Goal: Transaction & Acquisition: Purchase product/service

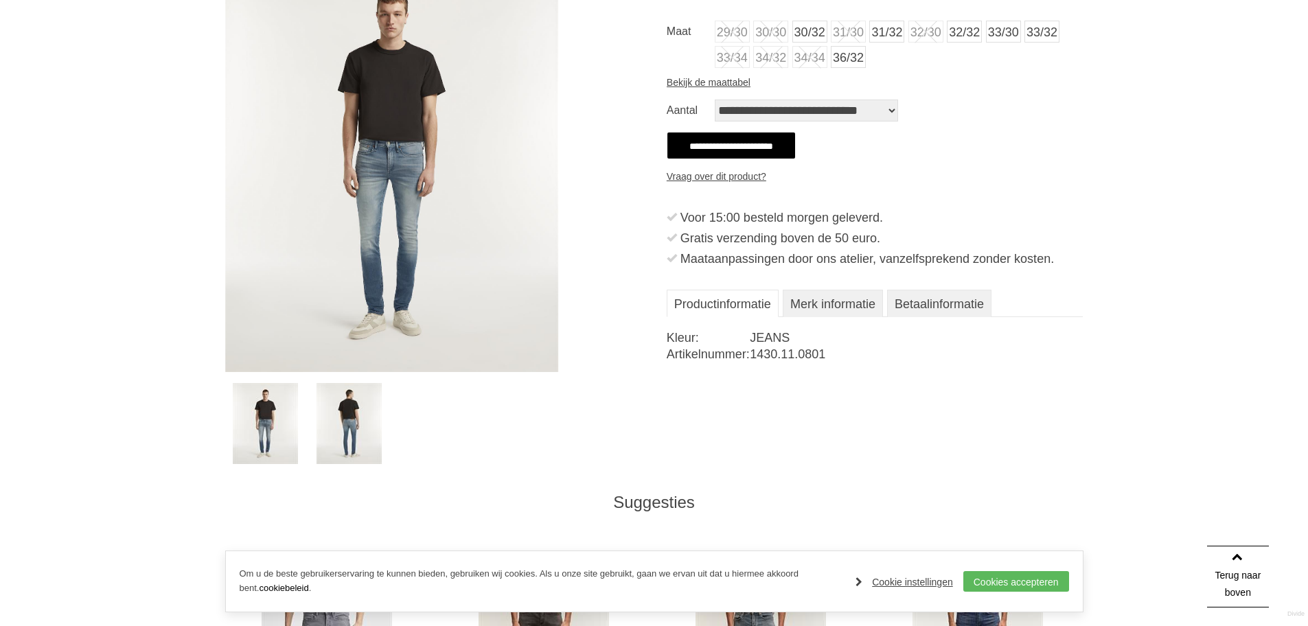
scroll to position [275, 0]
click at [343, 408] on img at bounding box center [348, 423] width 65 height 81
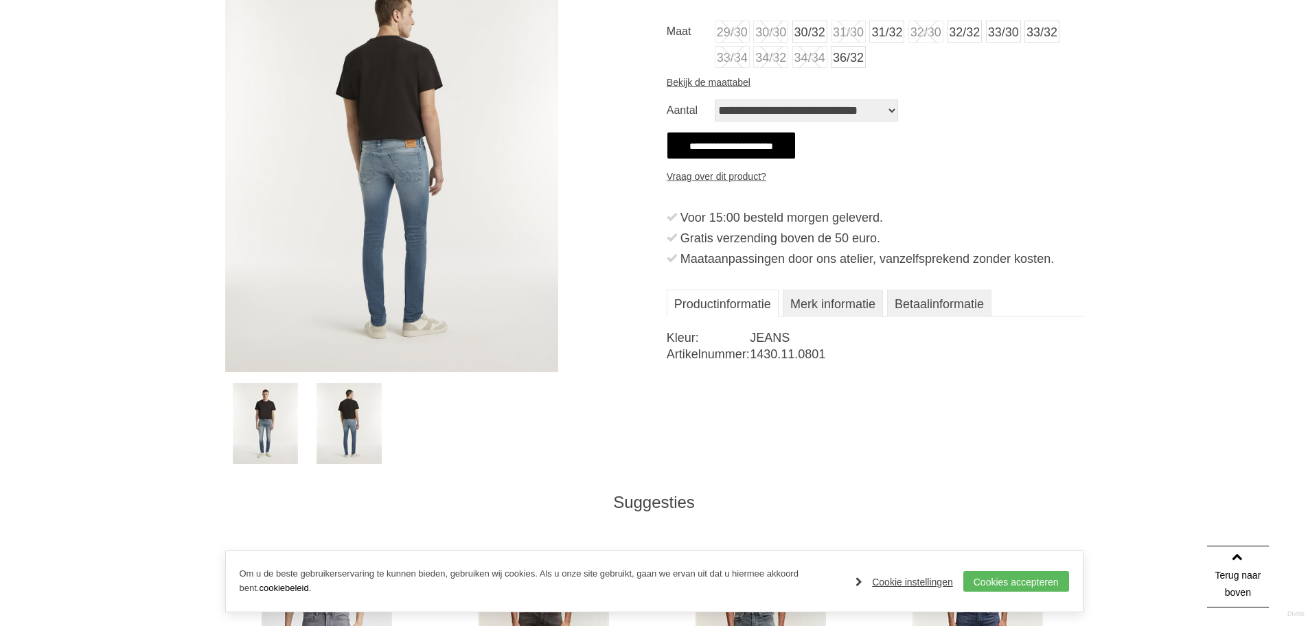
click at [398, 168] on img at bounding box center [392, 163] width 334 height 417
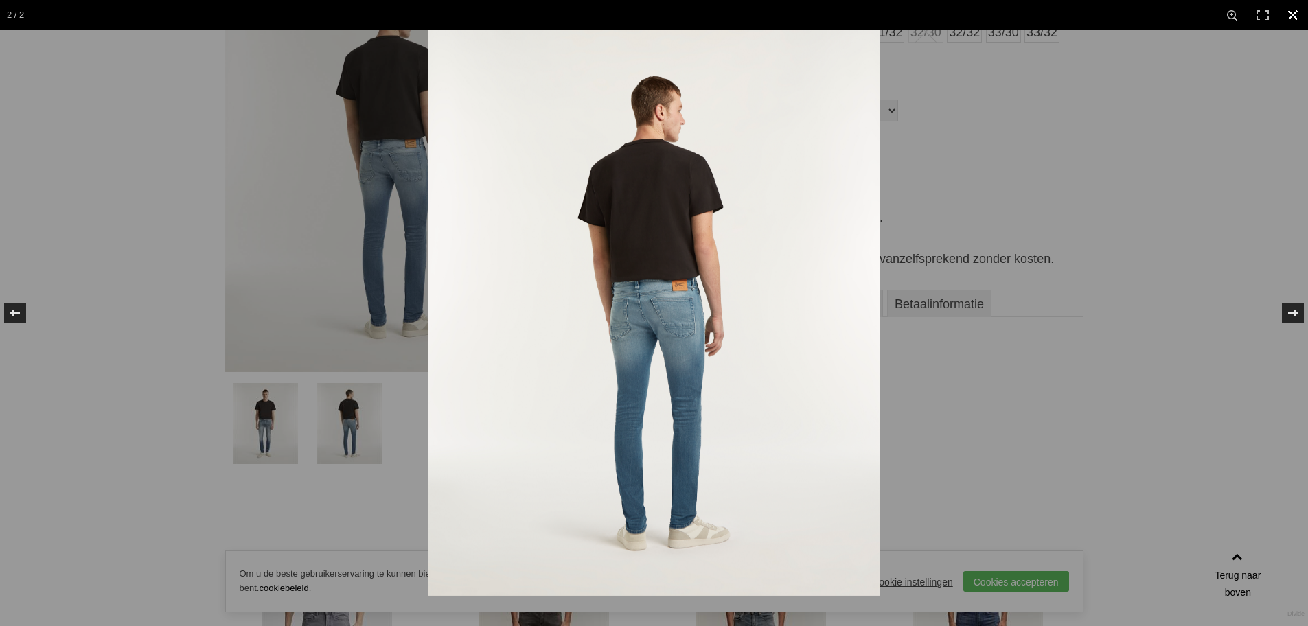
click at [1300, 13] on link at bounding box center [1293, 15] width 30 height 30
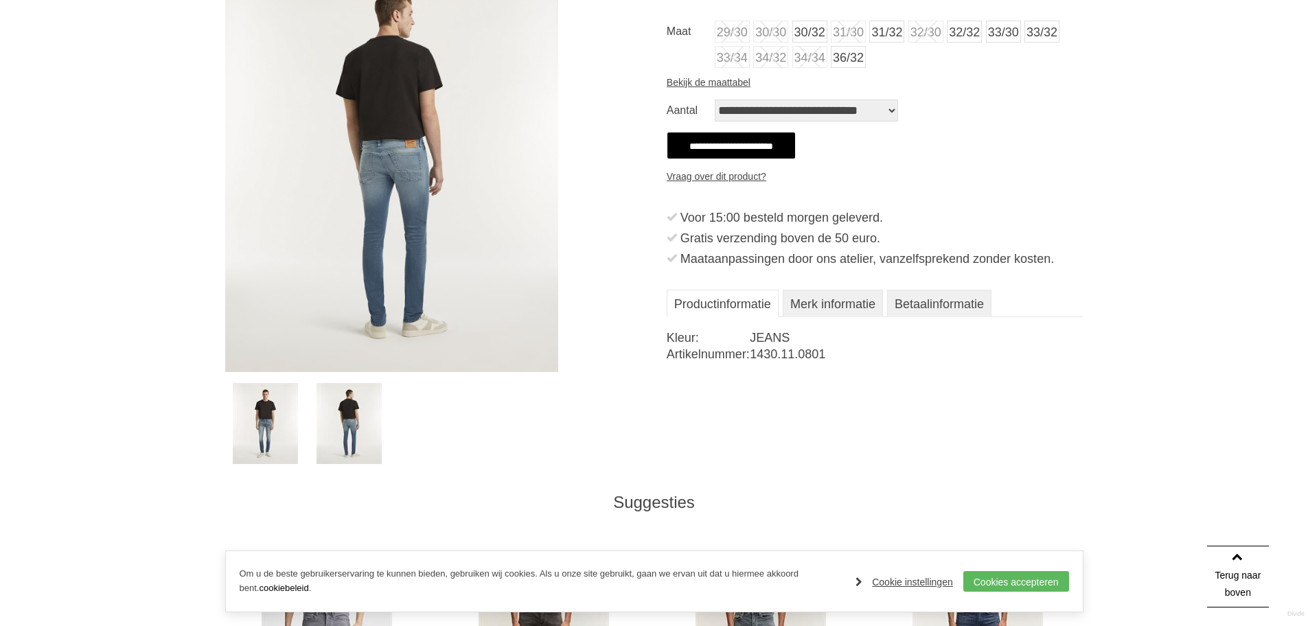
click at [1024, 43] on link "33/32" at bounding box center [1041, 32] width 35 height 22
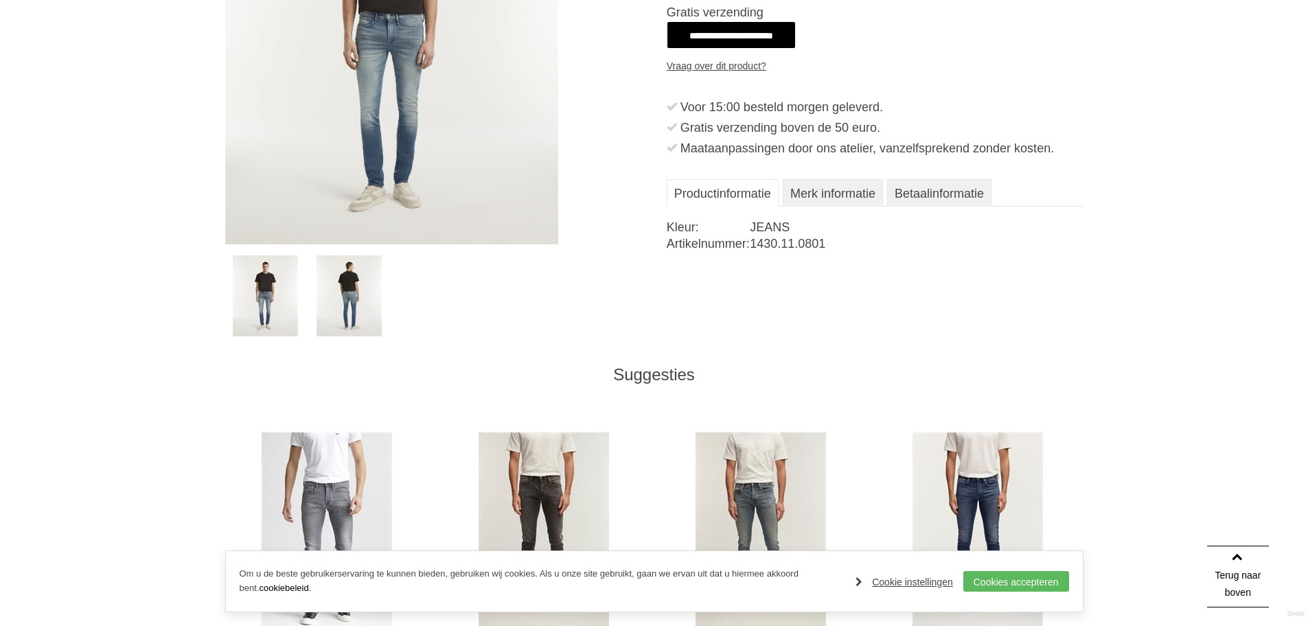
scroll to position [481, 0]
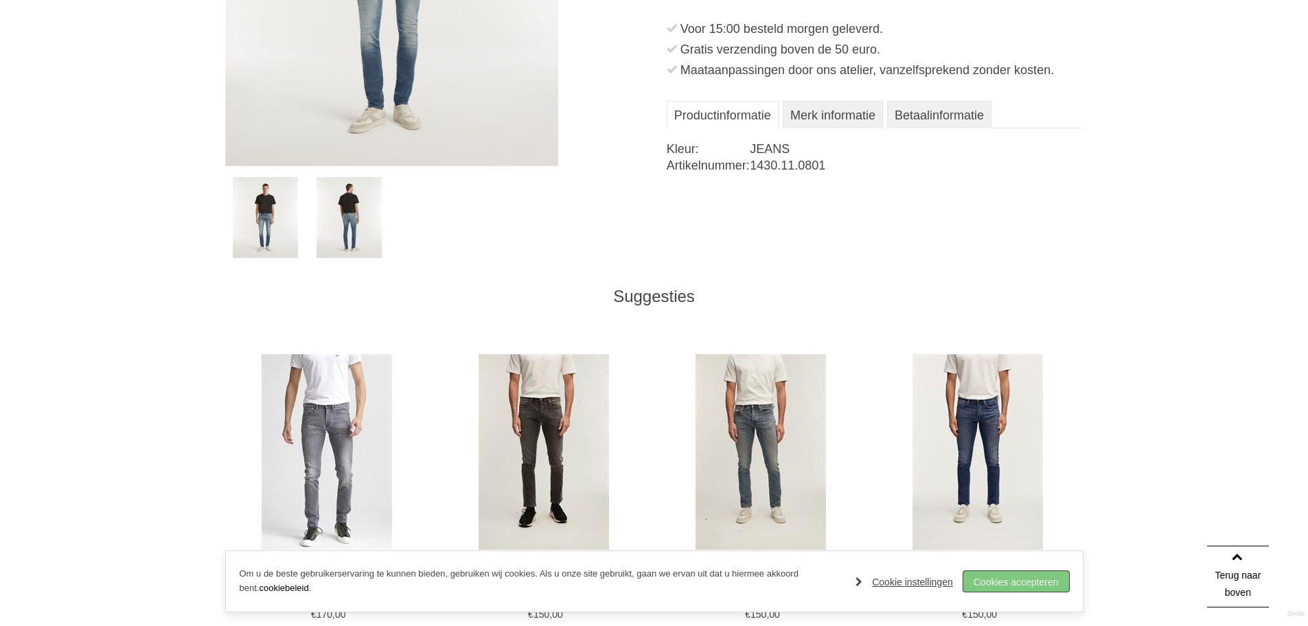
click at [1031, 584] on link "Cookies accepteren" at bounding box center [1016, 581] width 106 height 21
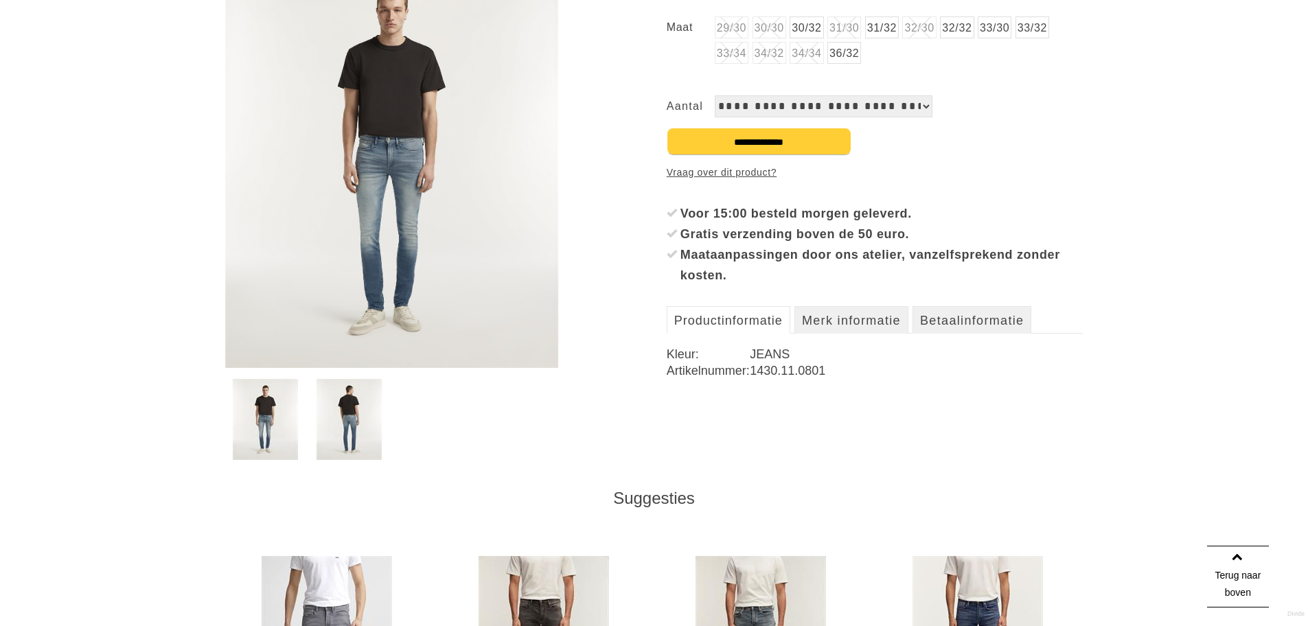
scroll to position [206, 0]
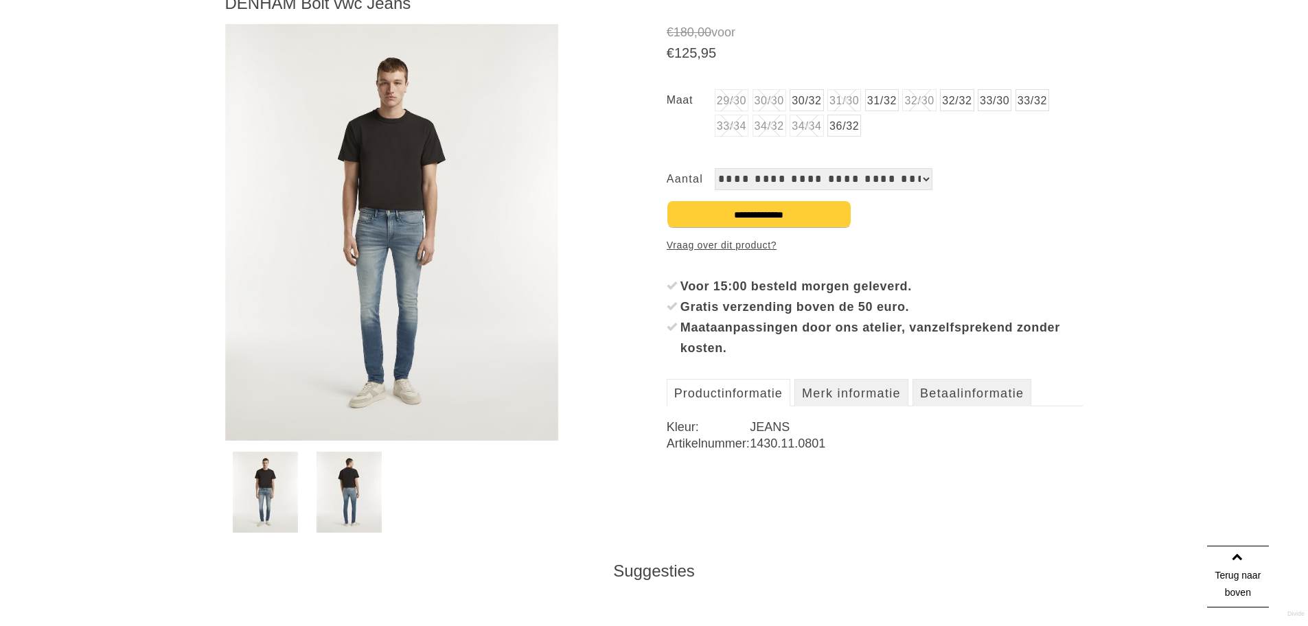
click at [1049, 97] on link "33/32" at bounding box center [1032, 100] width 34 height 22
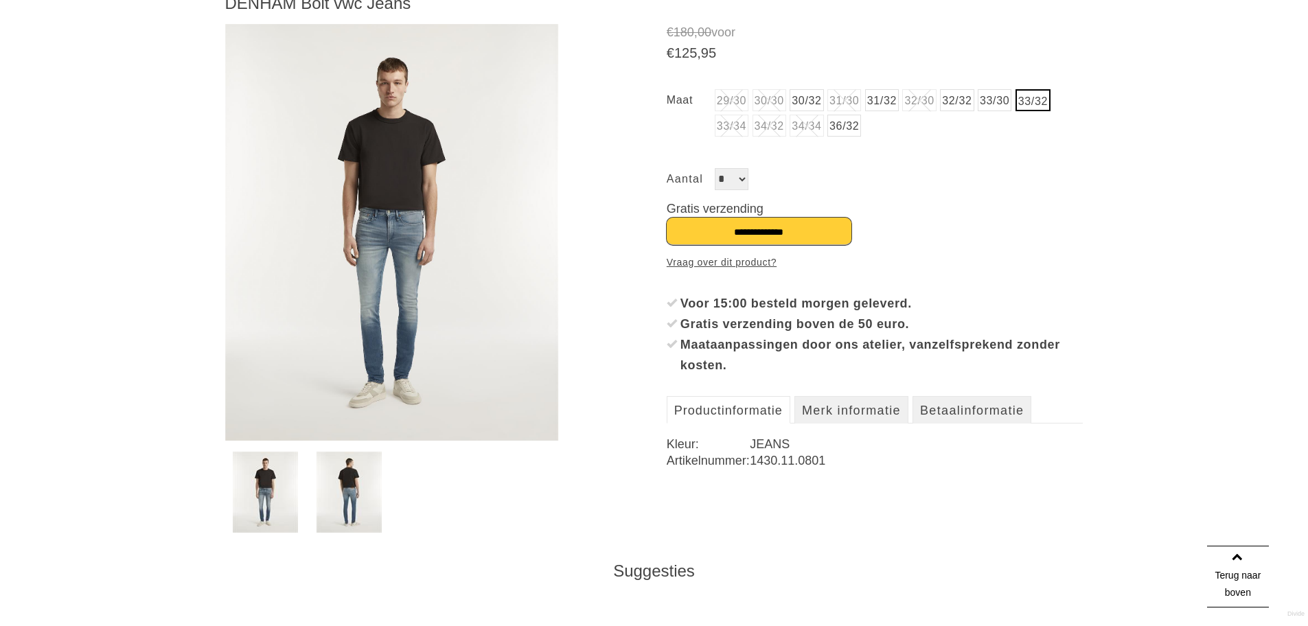
click at [726, 230] on input "**********" at bounding box center [759, 231] width 185 height 27
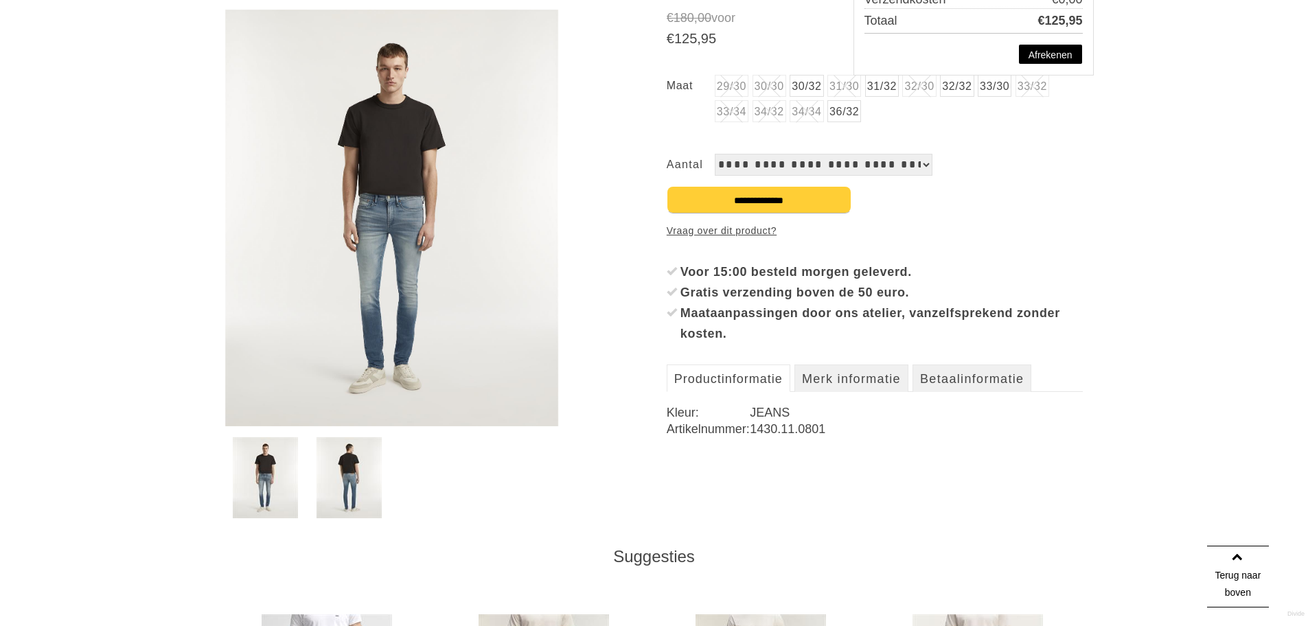
scroll to position [206, 0]
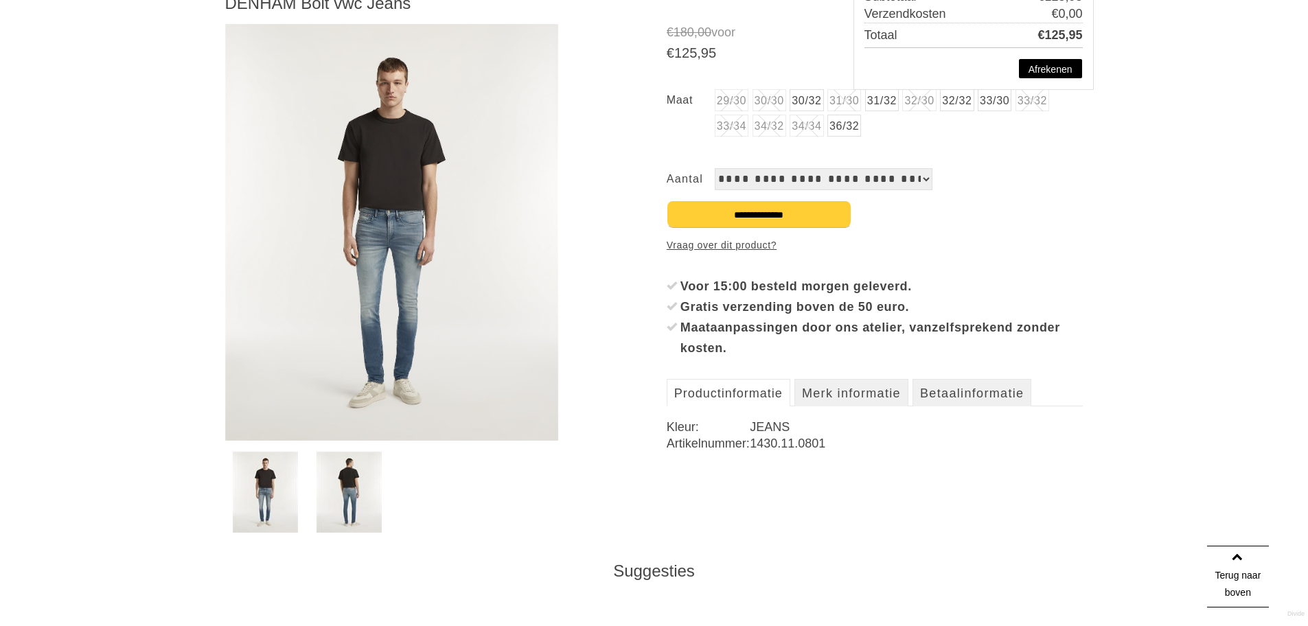
click at [400, 294] on img at bounding box center [392, 232] width 334 height 417
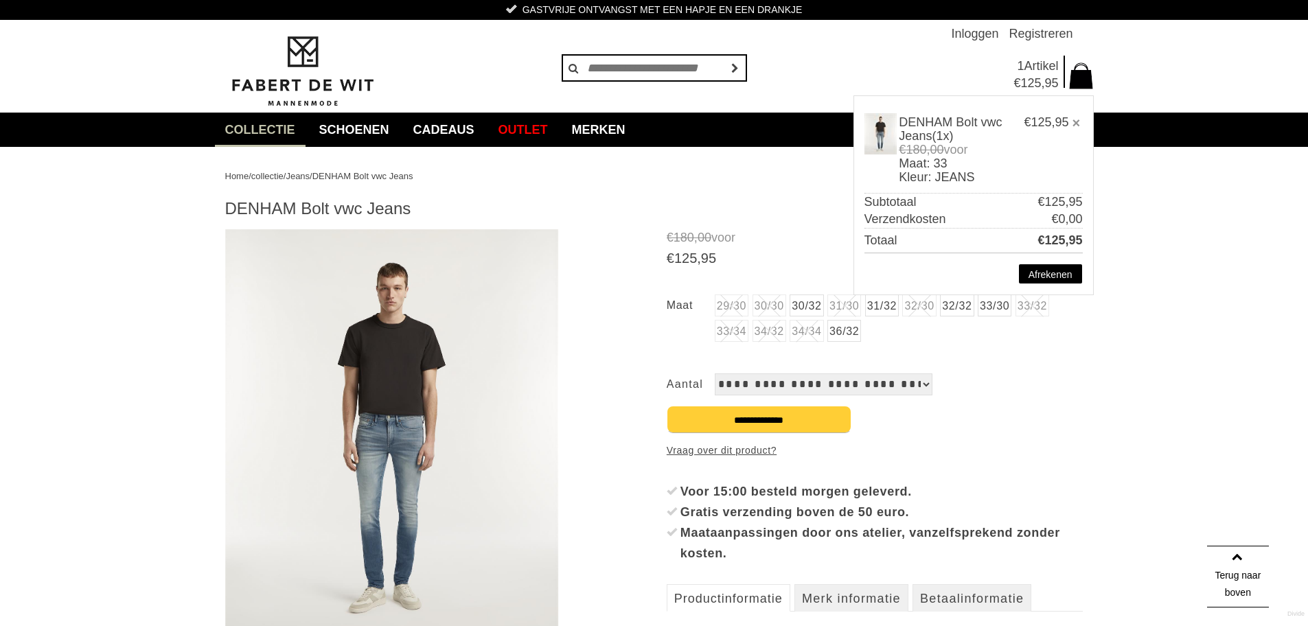
scroll to position [0, 0]
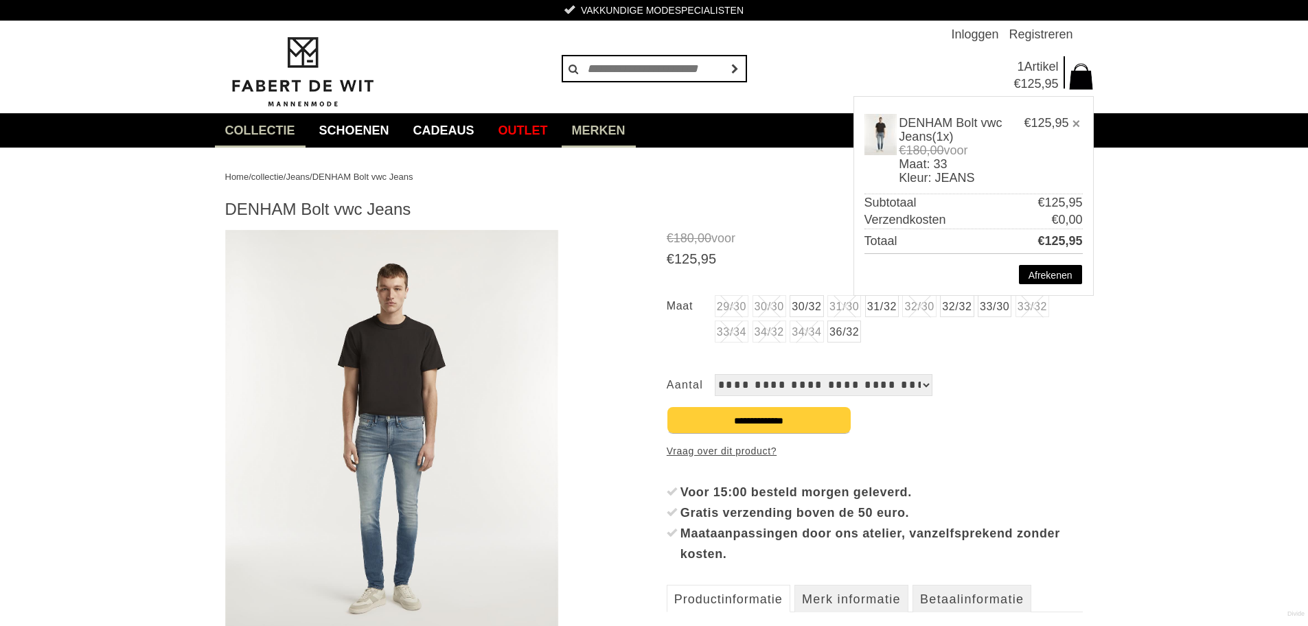
click at [610, 124] on link "Merken" at bounding box center [599, 130] width 74 height 34
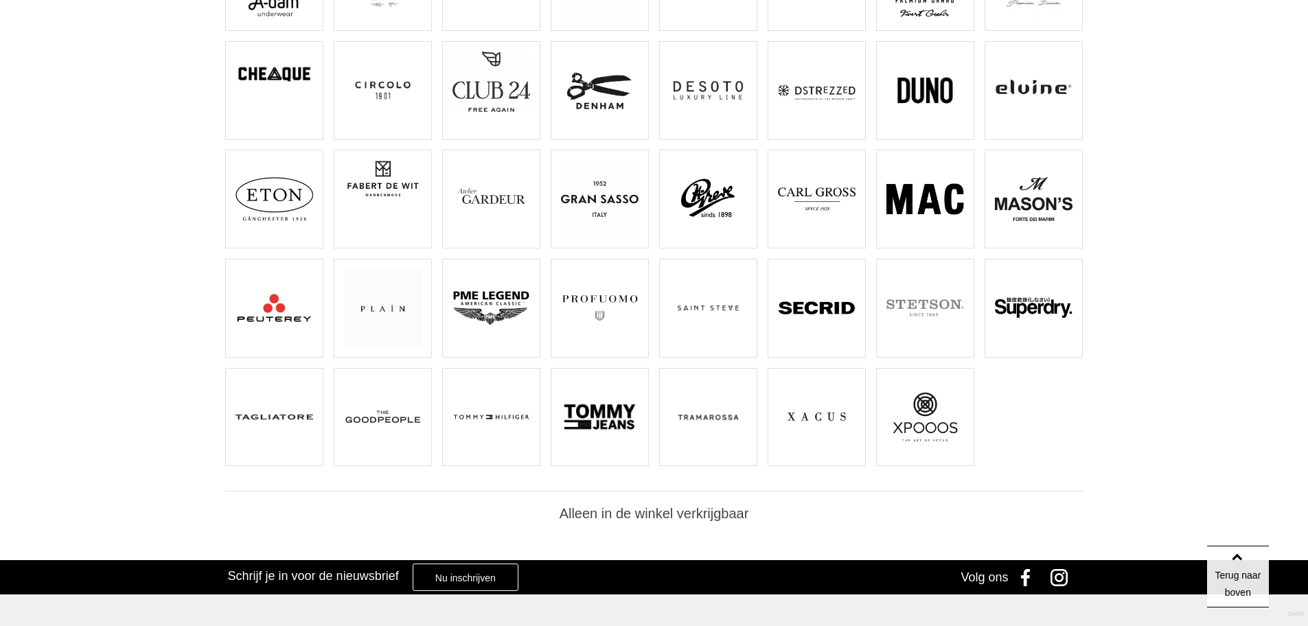
scroll to position [275, 0]
click at [599, 93] on img at bounding box center [600, 90] width 78 height 78
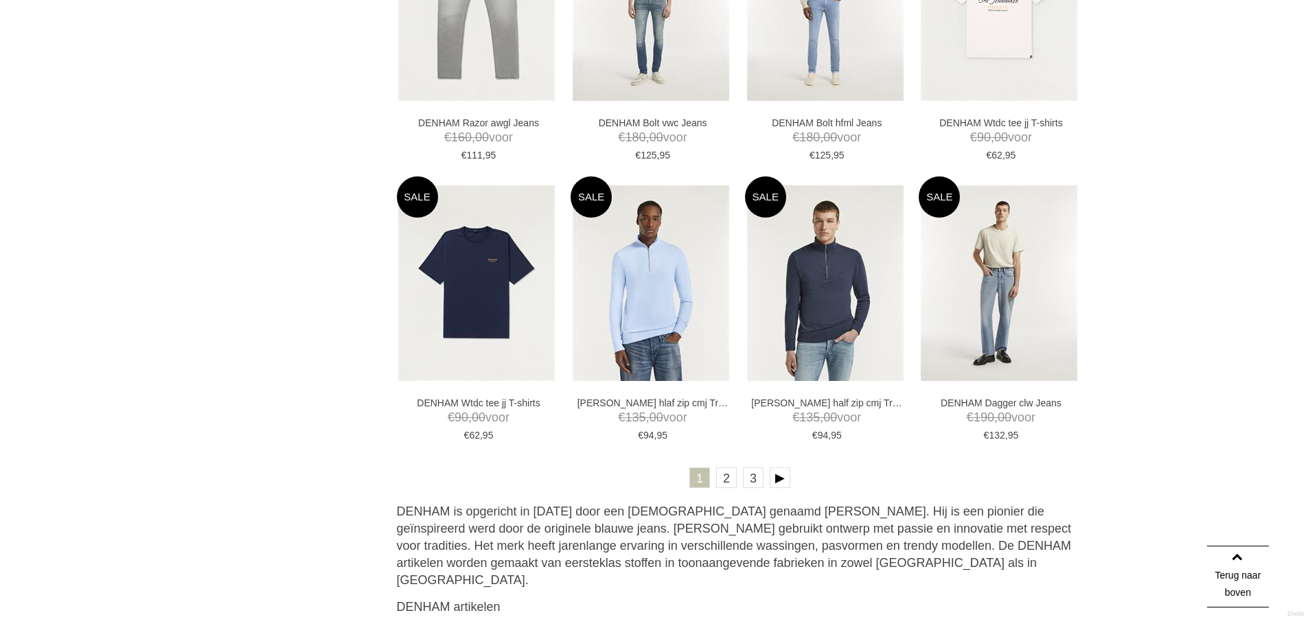
scroll to position [2677, 0]
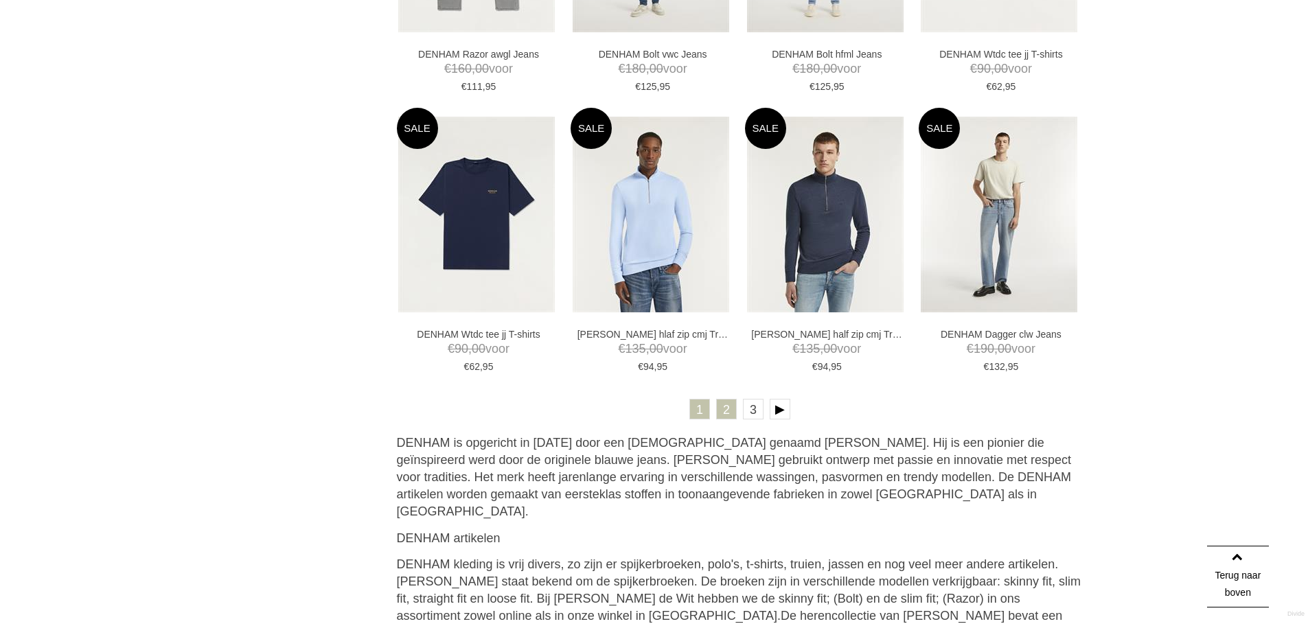
click at [725, 413] on link "2" at bounding box center [726, 409] width 21 height 21
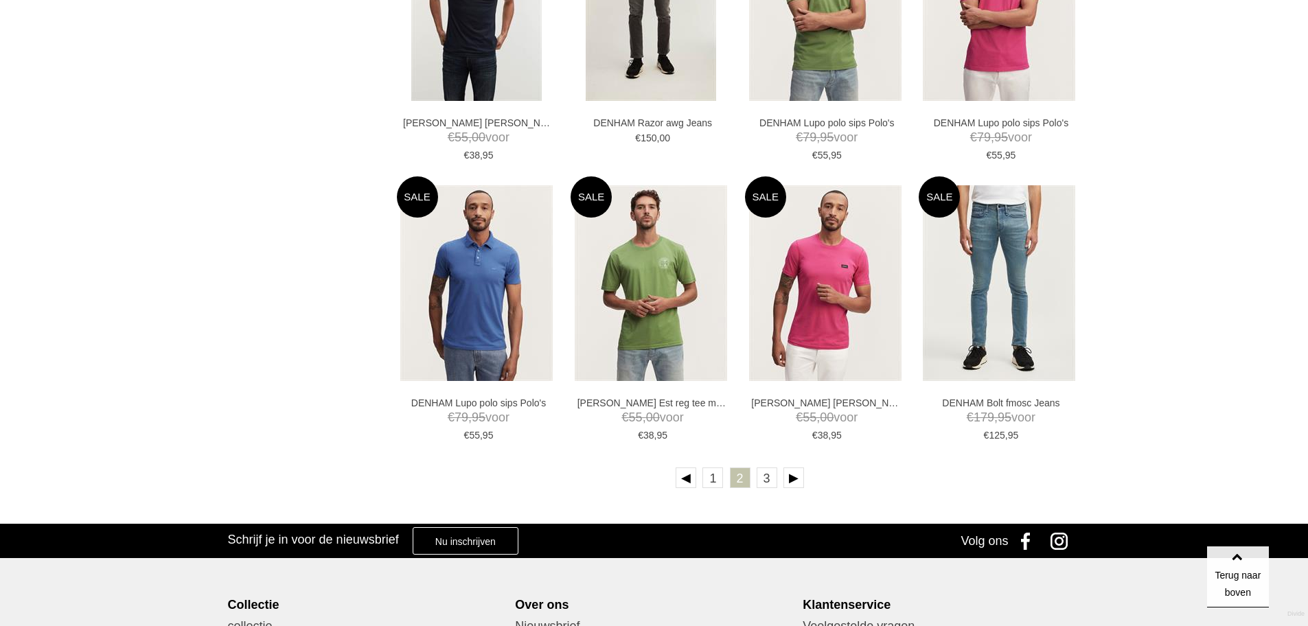
scroll to position [2609, 0]
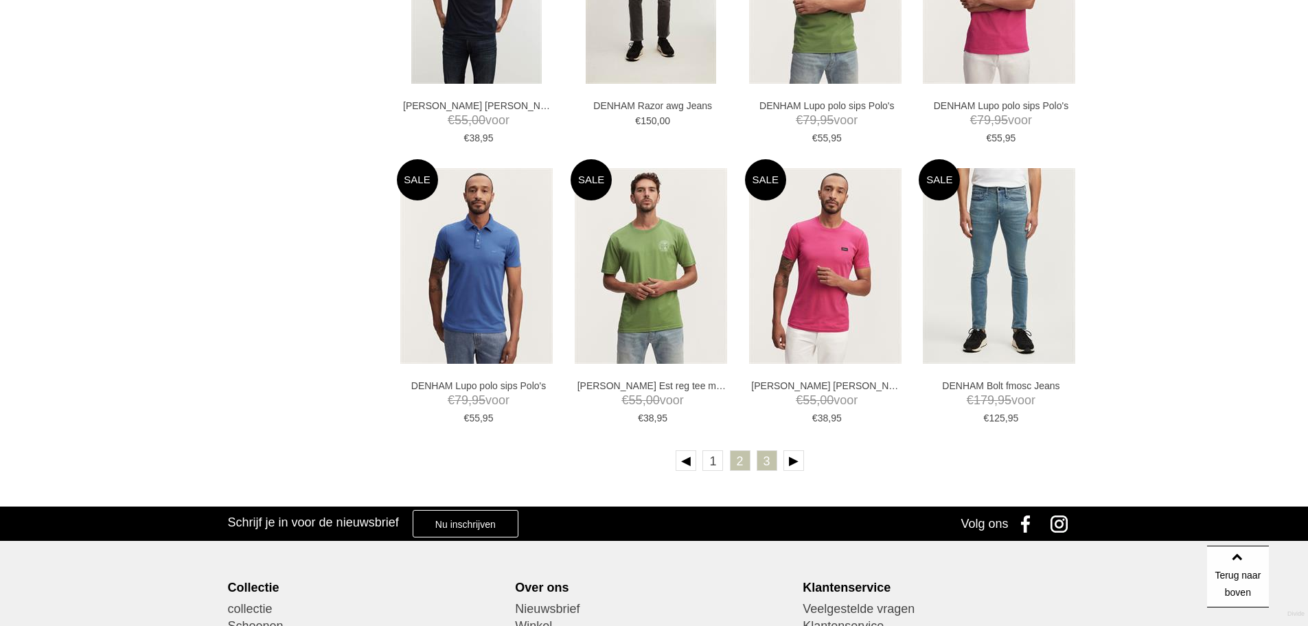
click at [761, 461] on link "3" at bounding box center [767, 460] width 21 height 21
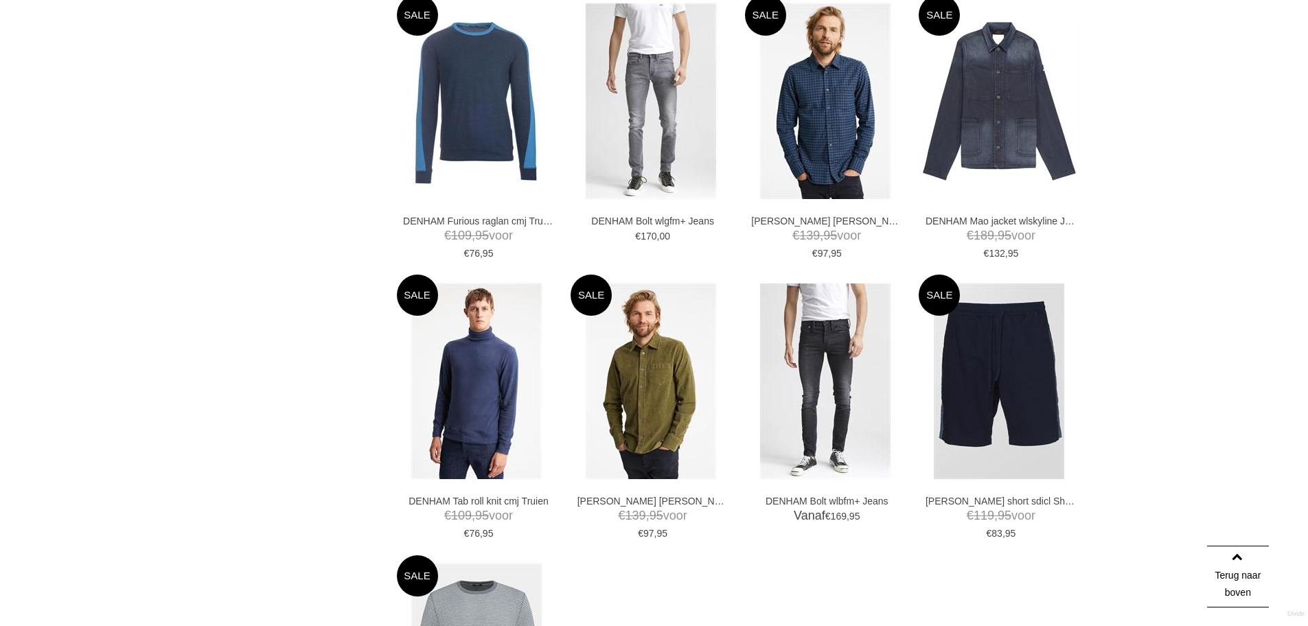
scroll to position [1785, 0]
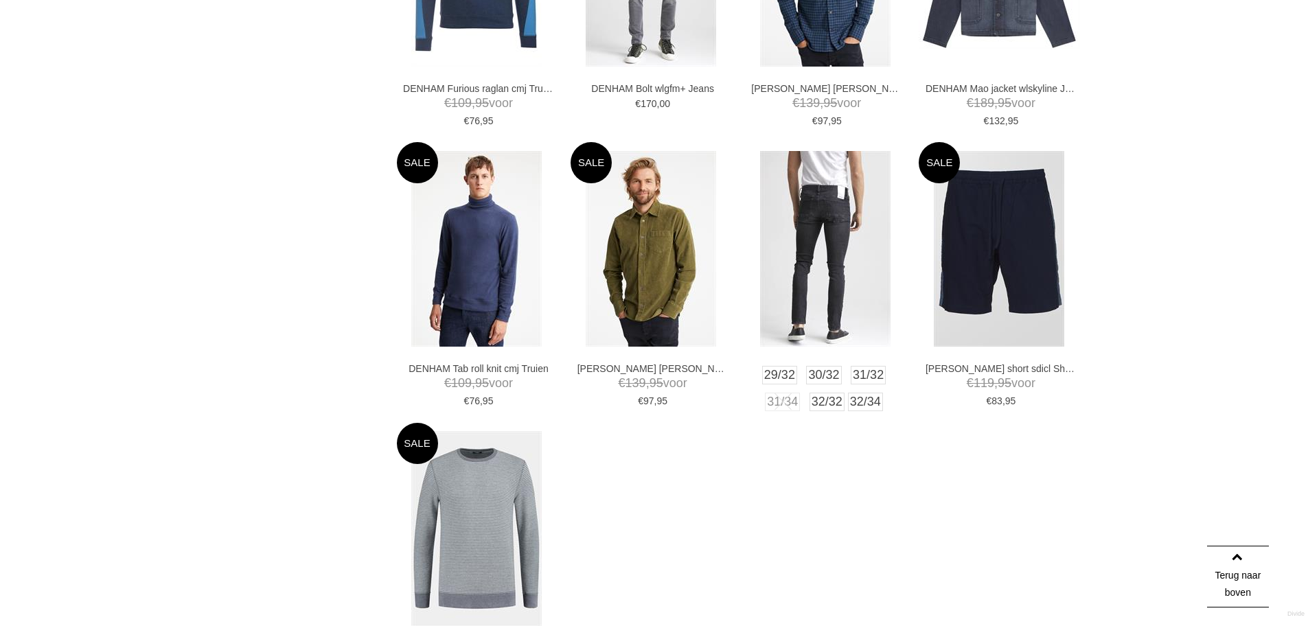
click at [831, 251] on img at bounding box center [825, 249] width 130 height 196
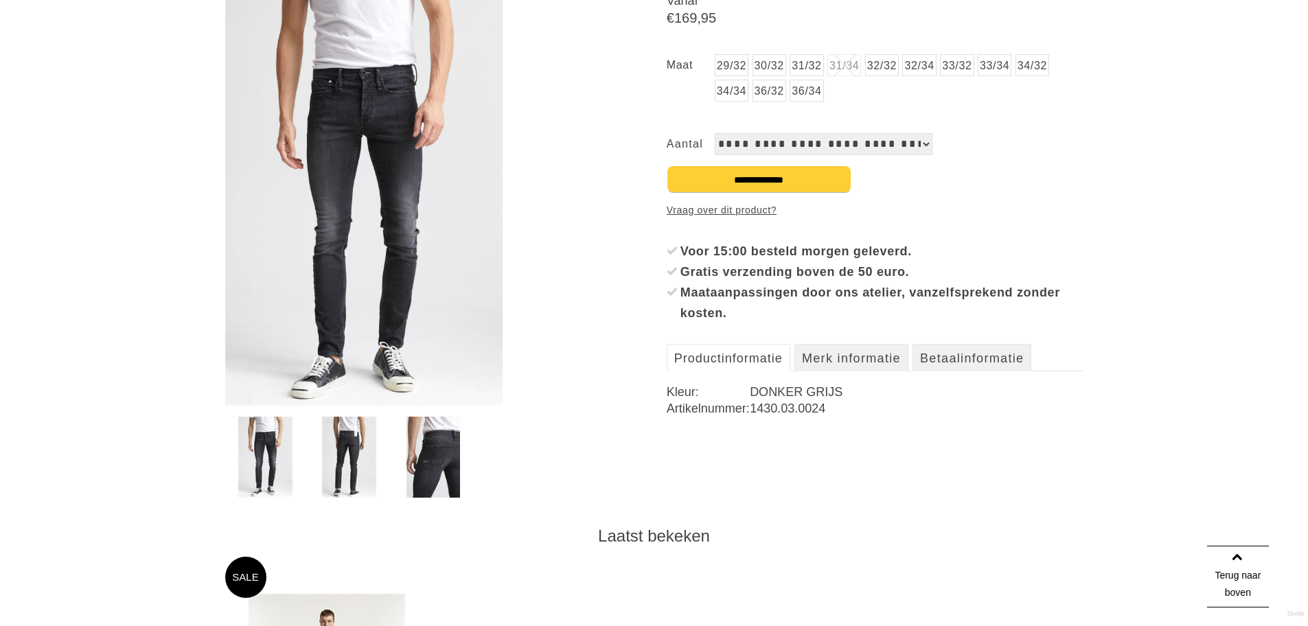
scroll to position [275, 0]
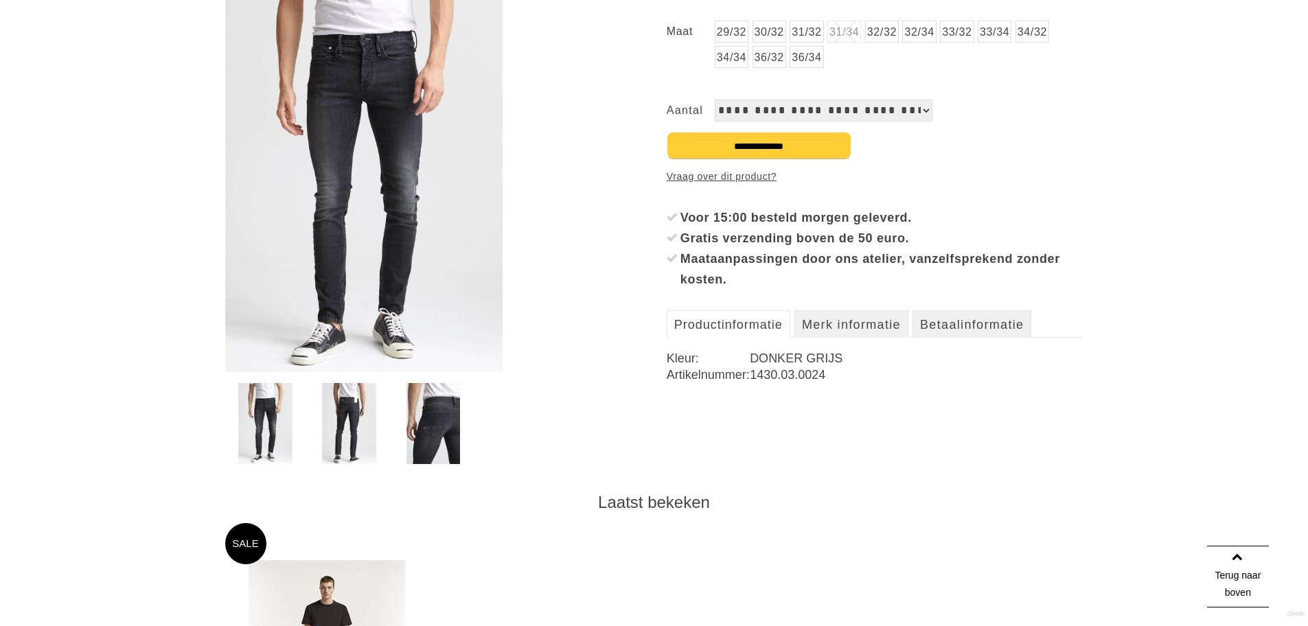
click at [427, 444] on img at bounding box center [433, 423] width 54 height 81
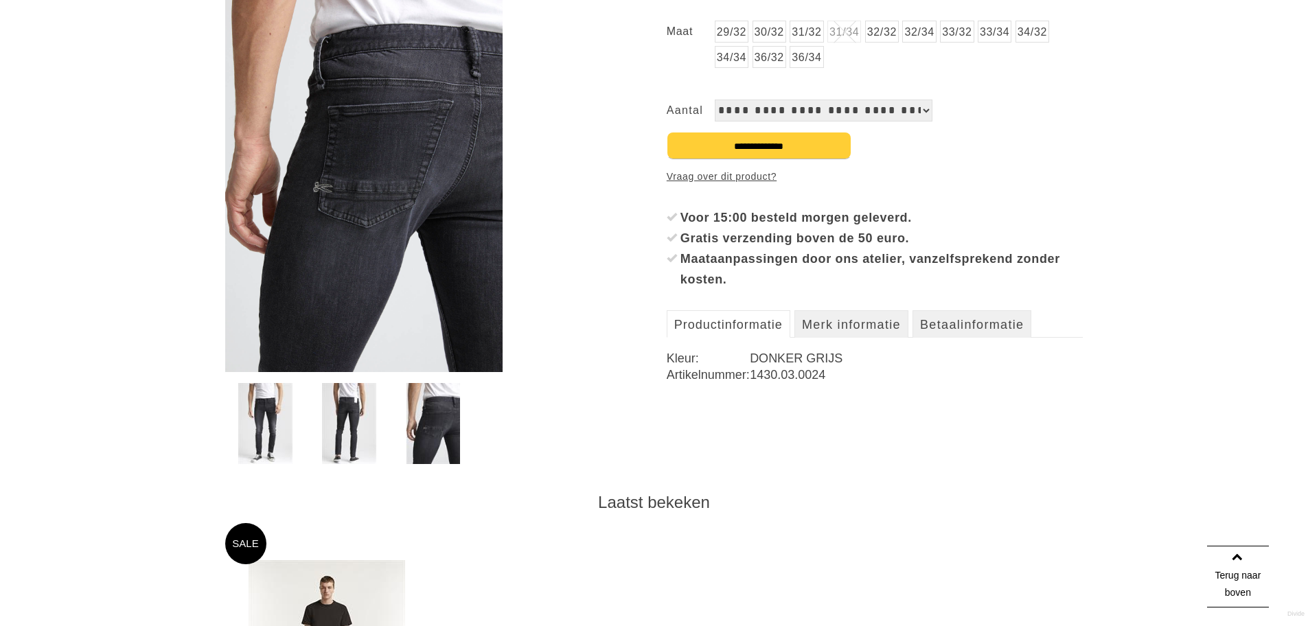
click at [338, 425] on img at bounding box center [349, 423] width 54 height 81
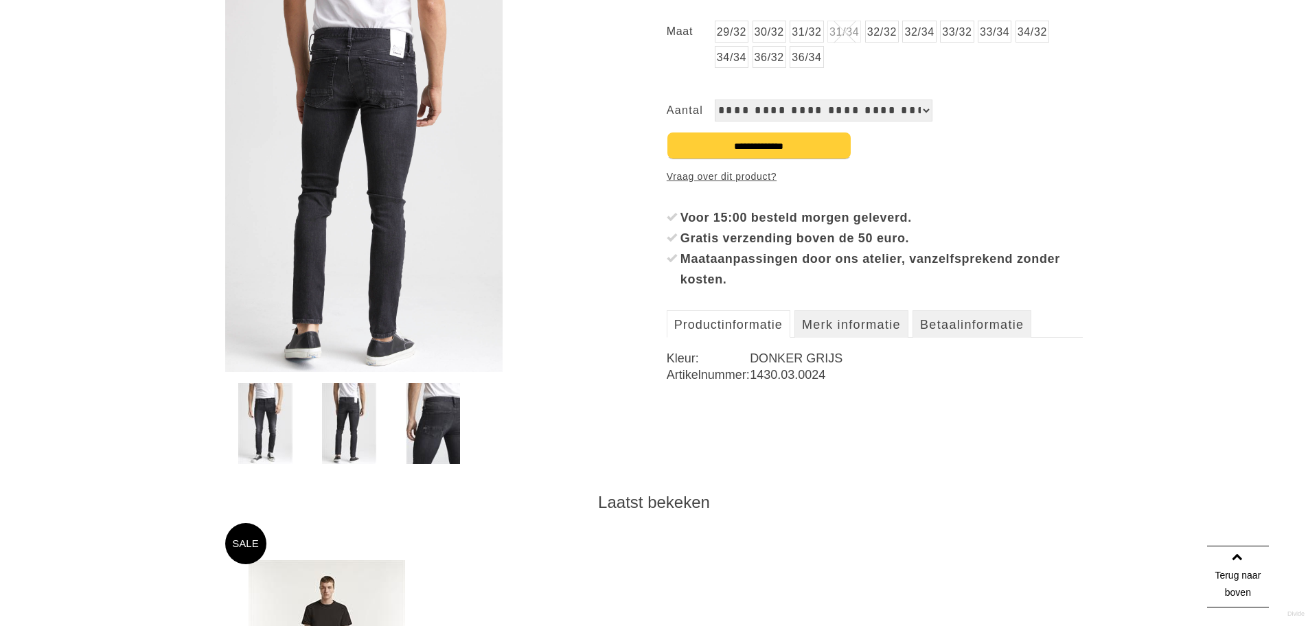
click at [291, 414] on img at bounding box center [265, 423] width 54 height 81
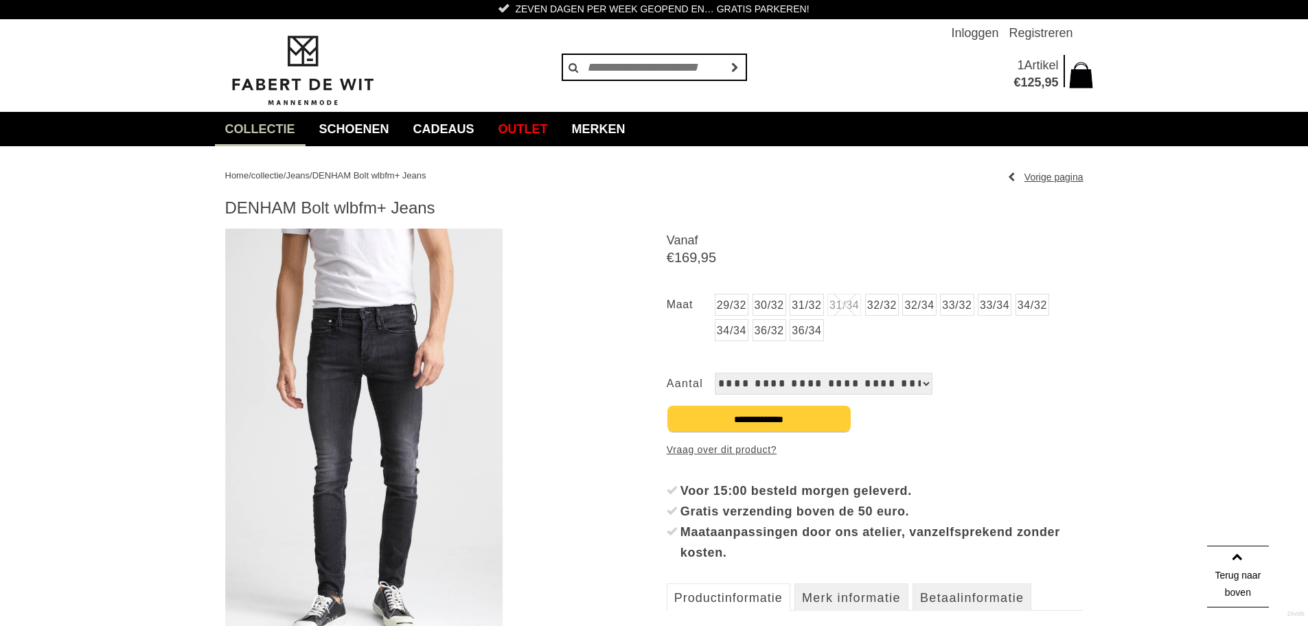
scroll to position [0, 0]
